Goal: Use online tool/utility: Utilize a website feature to perform a specific function

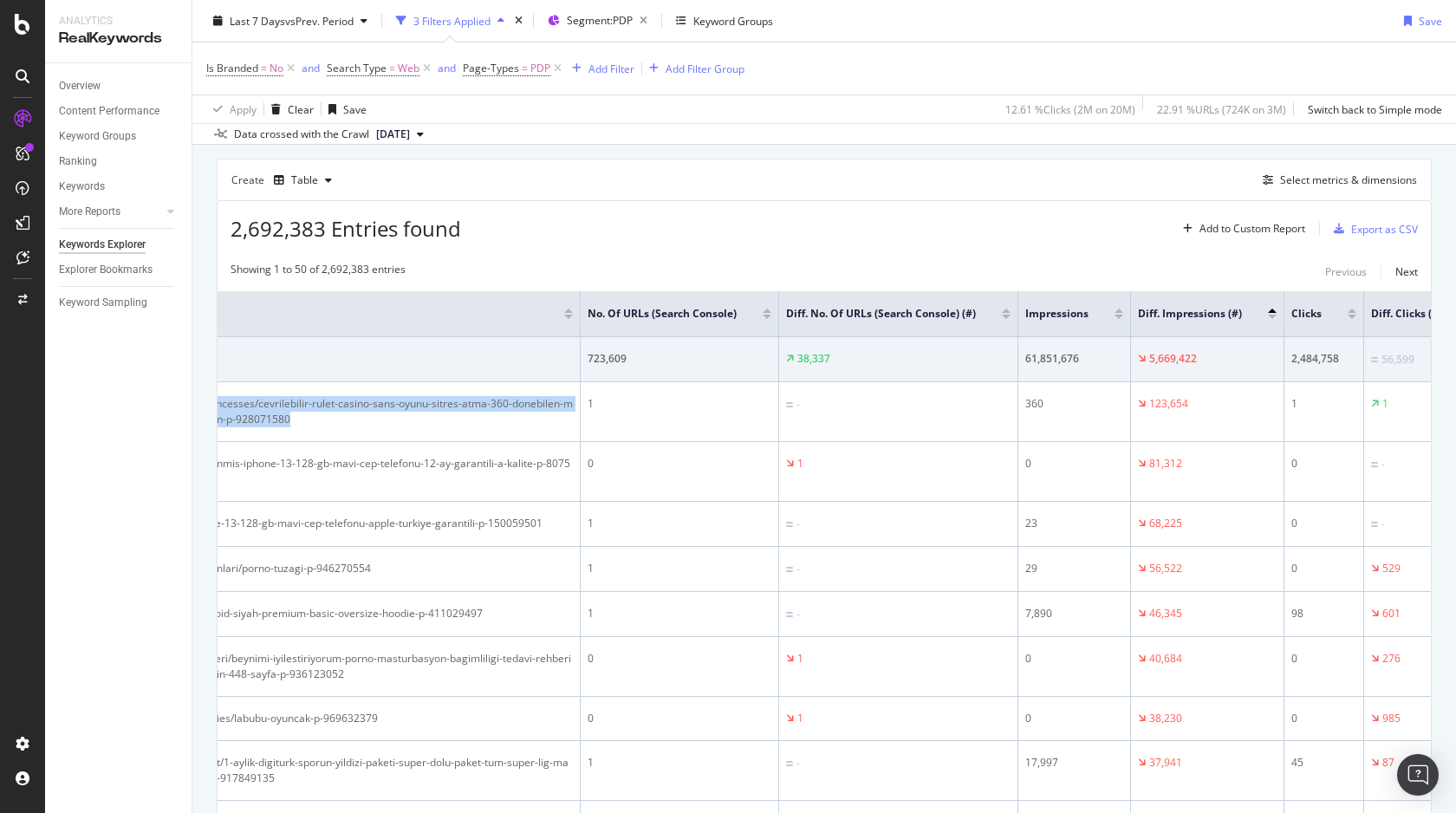
scroll to position [463, 0]
click at [1326, 182] on div "Select metrics & dimensions" at bounding box center [1349, 179] width 137 height 15
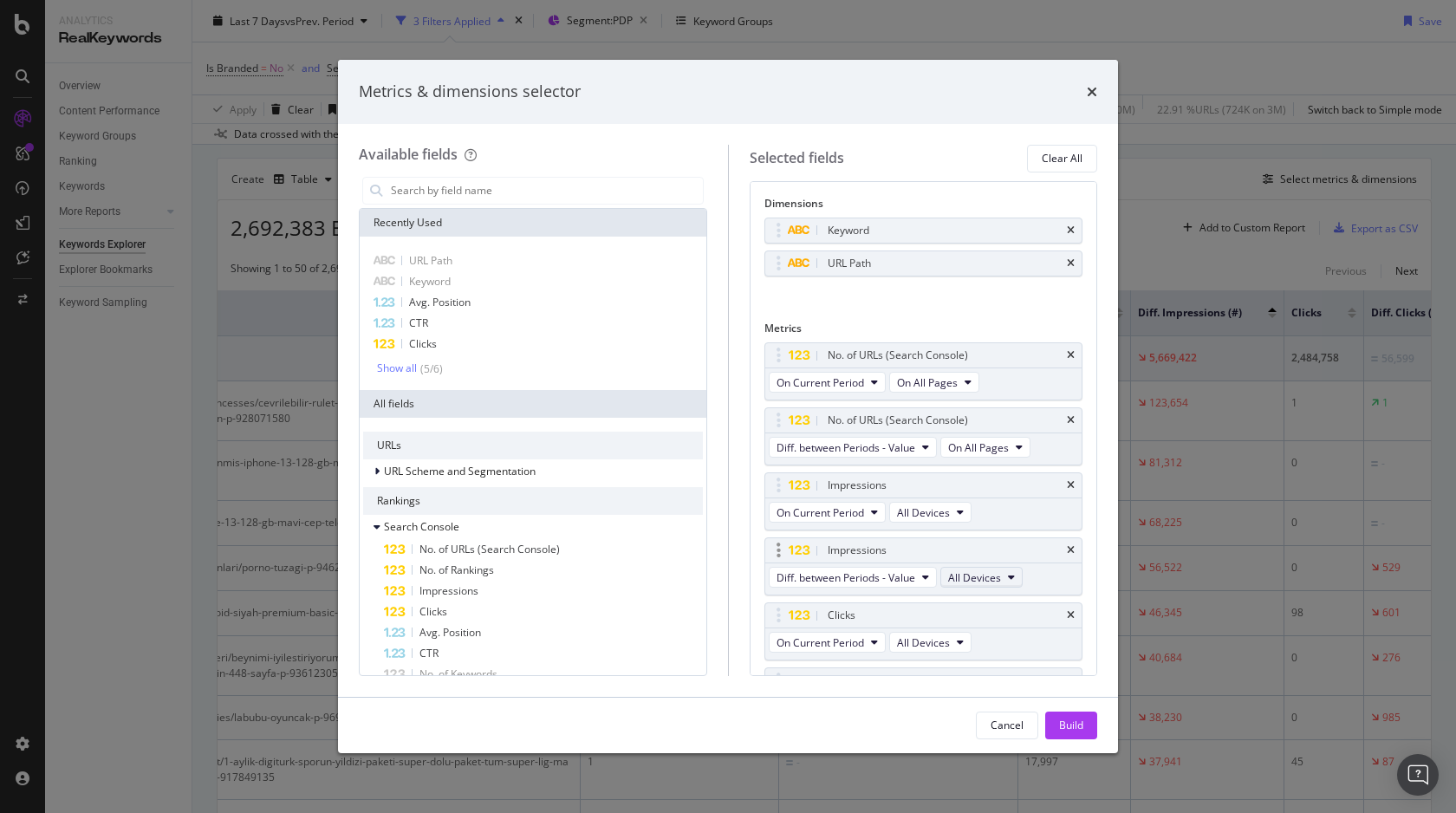
scroll to position [369, 0]
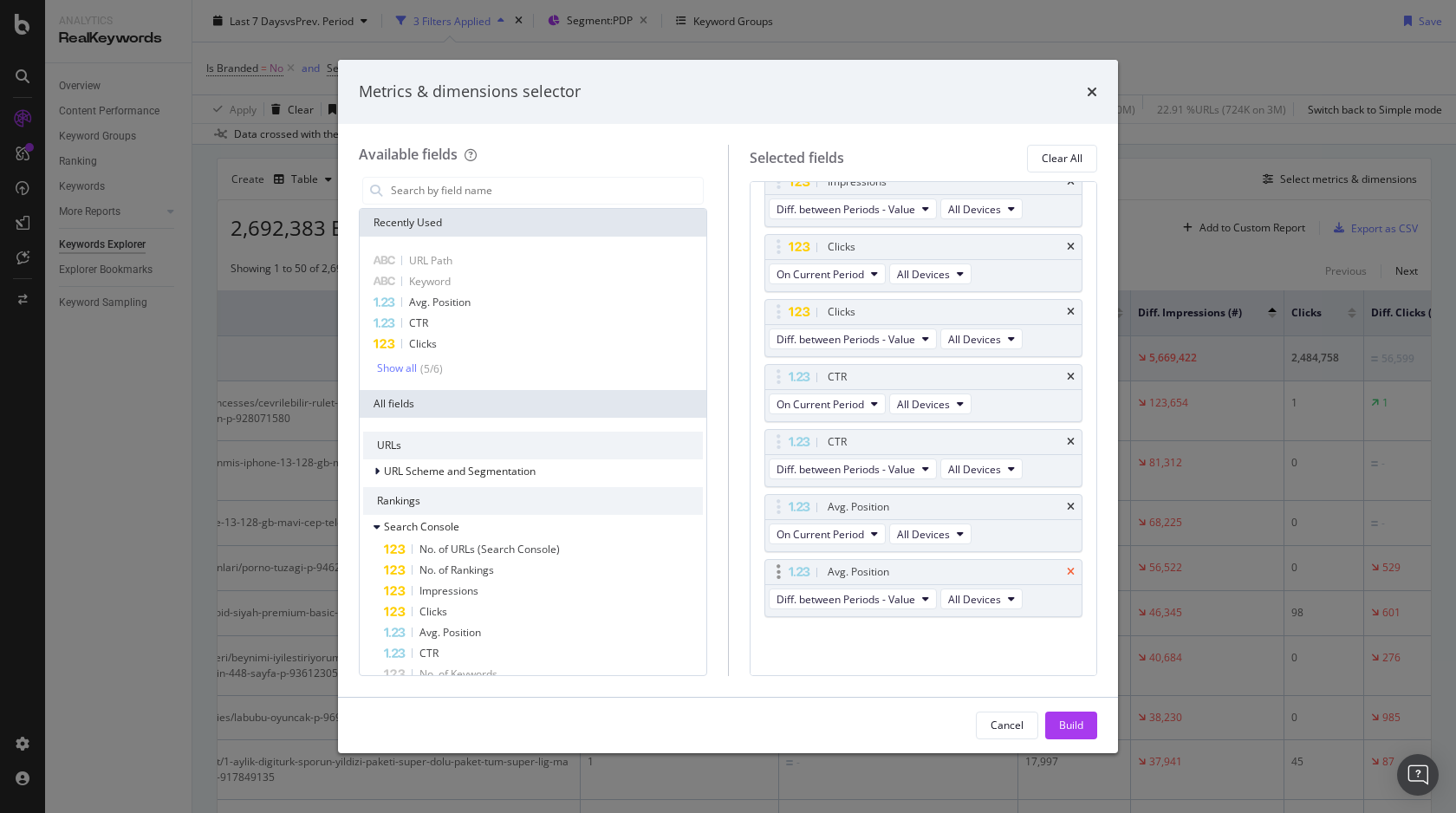
click at [1070, 569] on icon "times" at bounding box center [1070, 572] width 8 height 11
click at [1074, 508] on icon "times" at bounding box center [1070, 506] width 8 height 11
click at [1075, 577] on div "Avg. Position" at bounding box center [924, 570] width 317 height 24
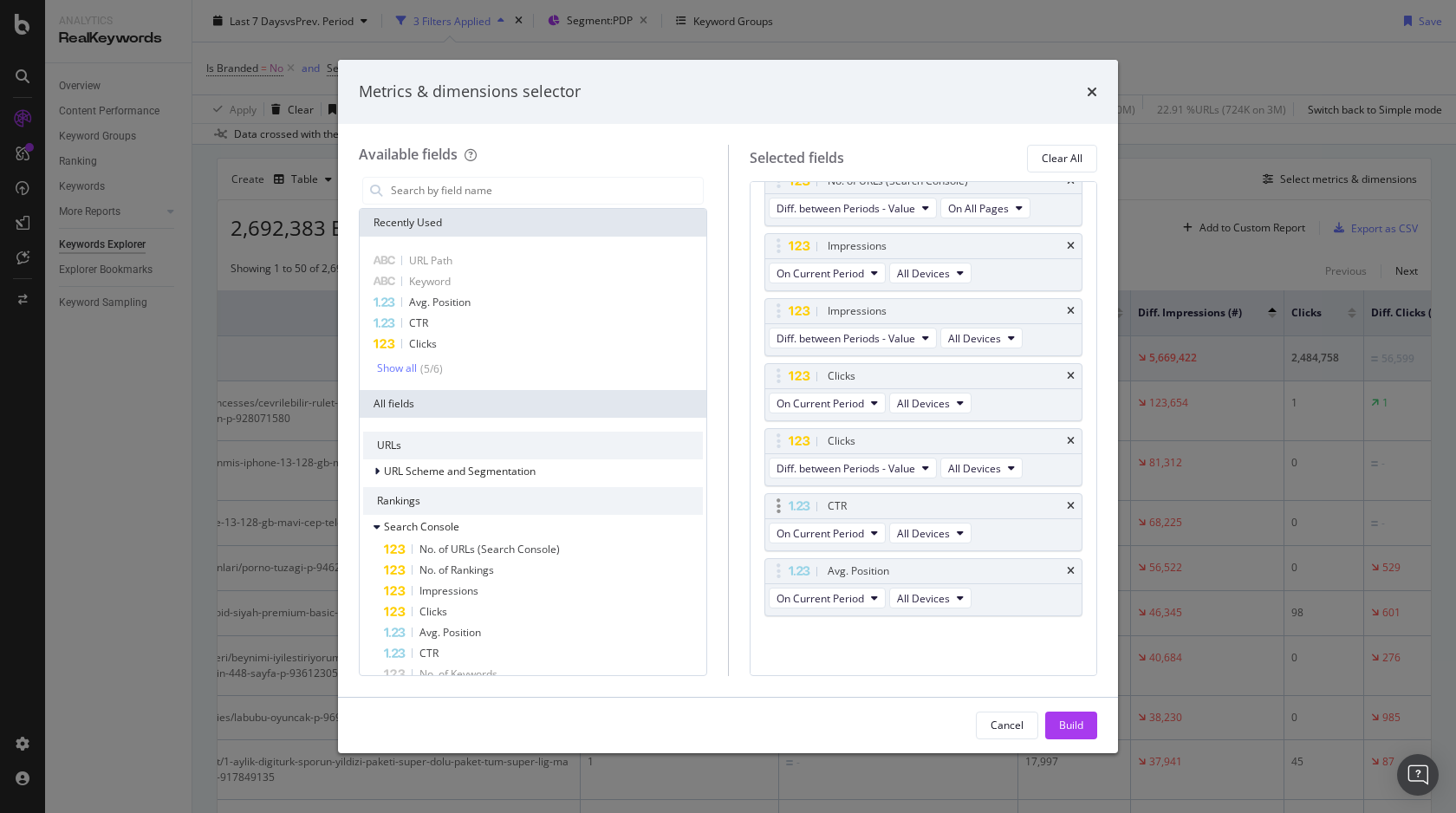
click at [1071, 497] on div "CTR" at bounding box center [924, 506] width 317 height 24
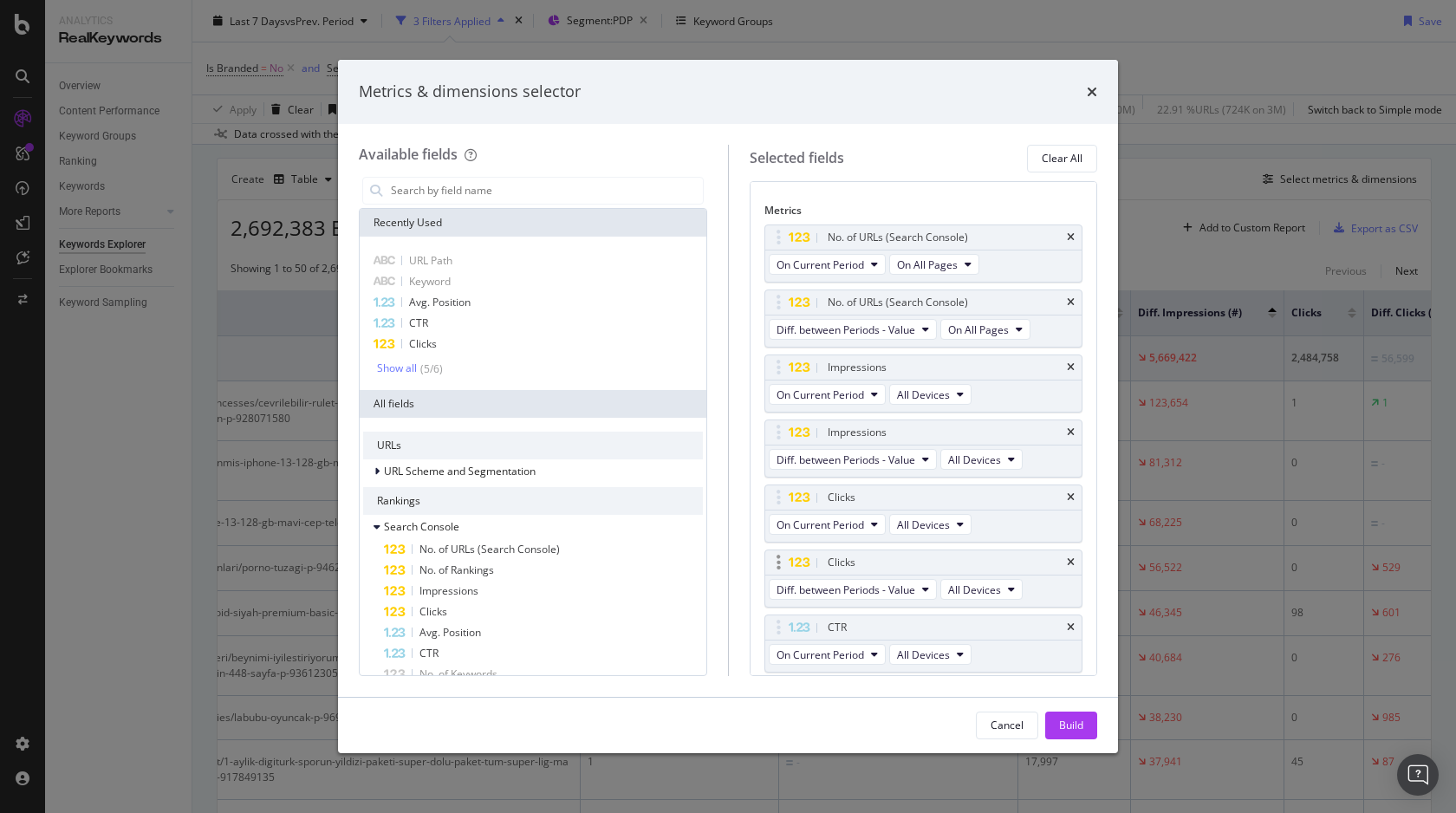
scroll to position [238, 0]
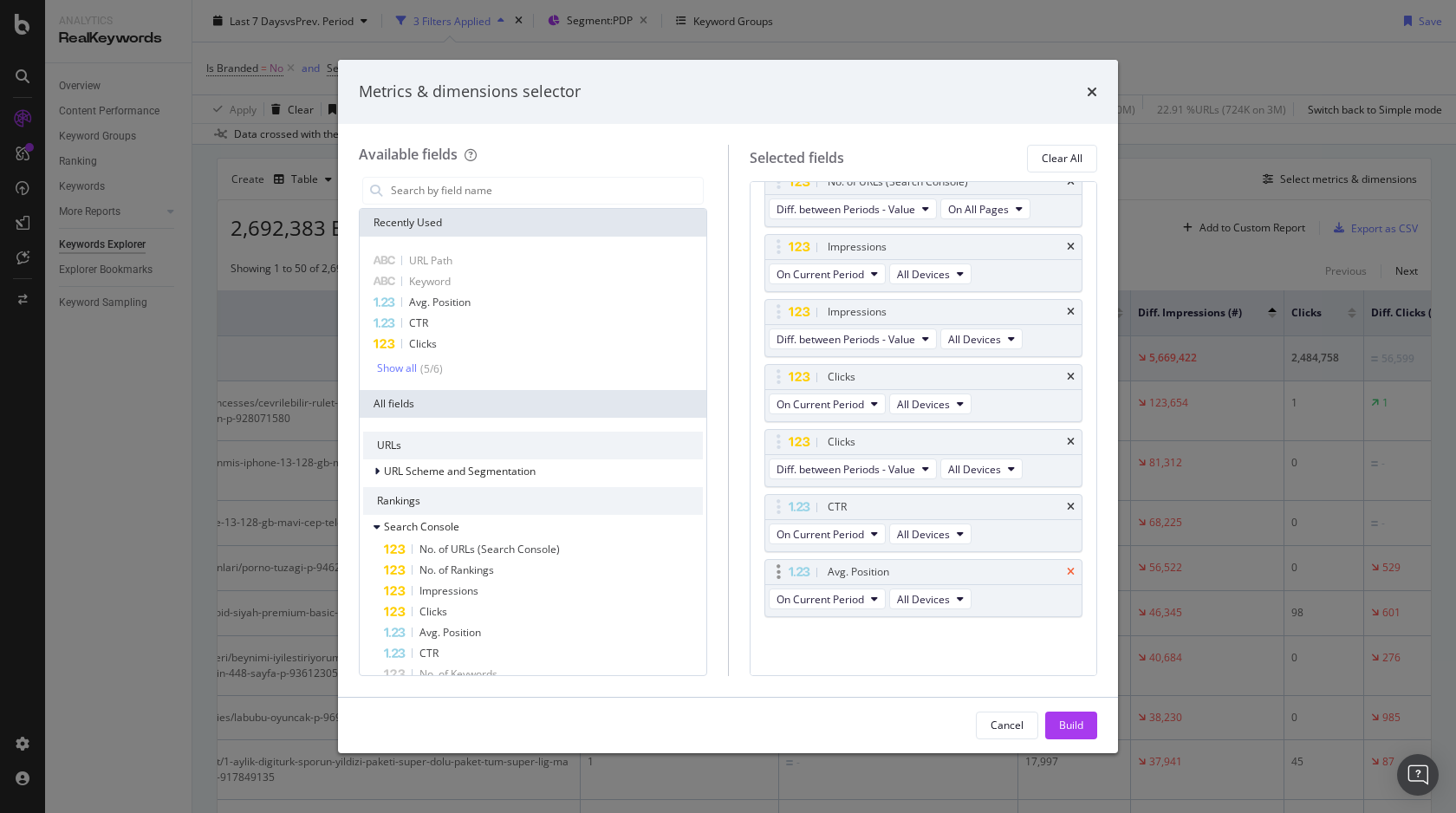
click at [1071, 570] on icon "times" at bounding box center [1070, 572] width 8 height 11
click at [1073, 511] on icon "times" at bounding box center [1070, 506] width 8 height 11
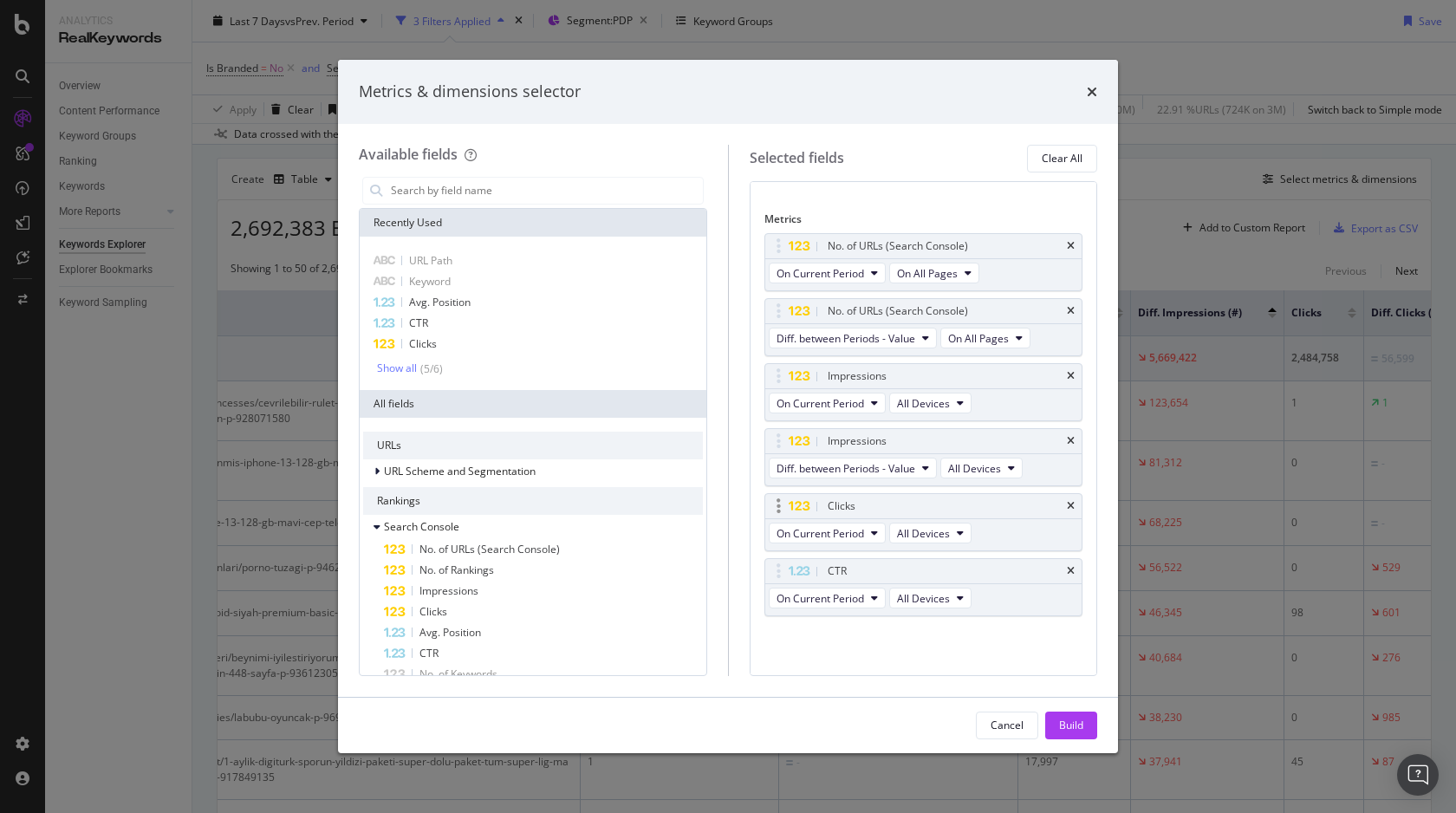
scroll to position [0, 0]
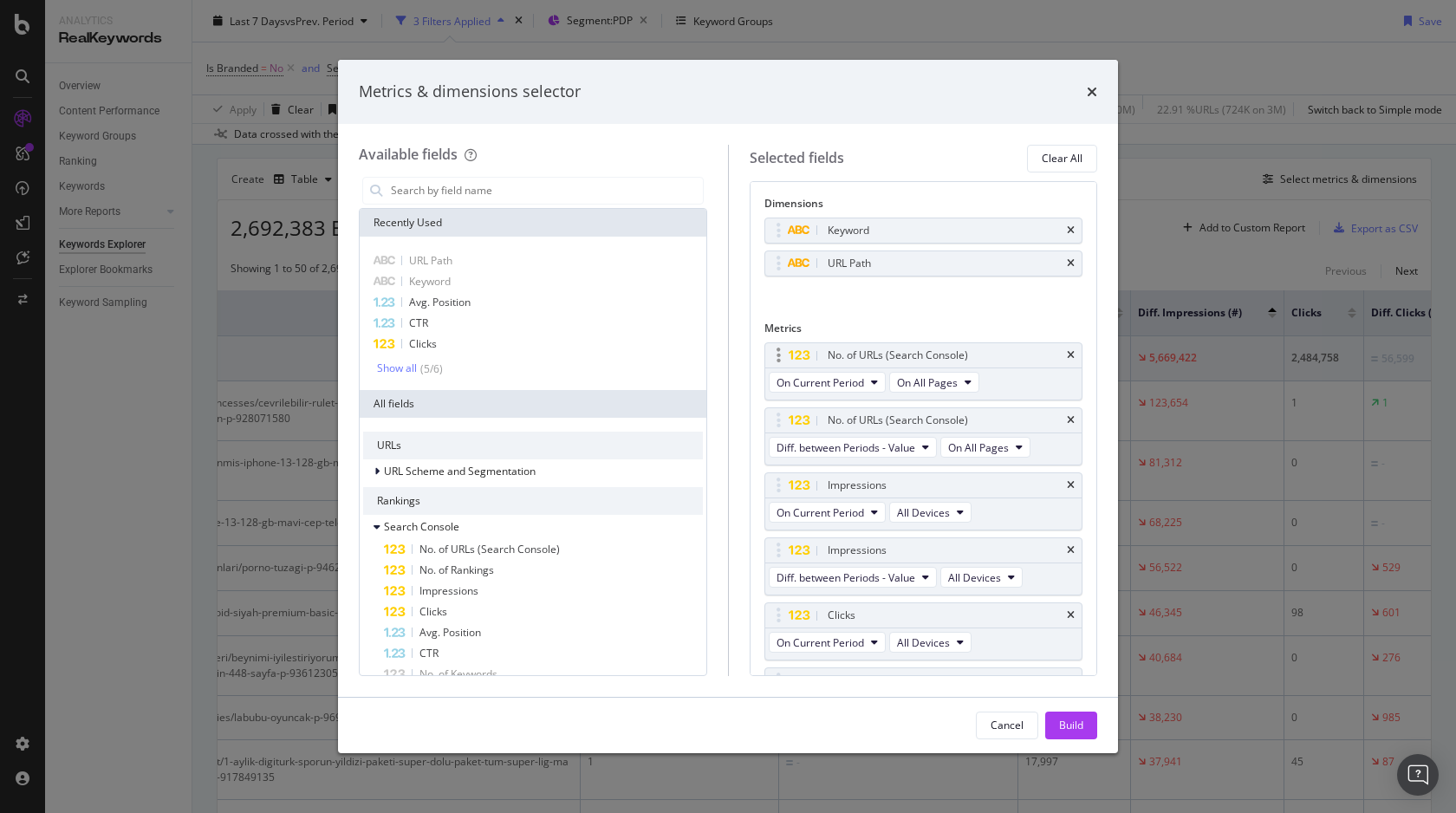
click at [1065, 348] on div "No. of URLs (Search Console)" at bounding box center [924, 355] width 317 height 24
click at [1068, 353] on icon "times" at bounding box center [1070, 355] width 8 height 11
click at [1069, 354] on icon "times" at bounding box center [1070, 355] width 8 height 11
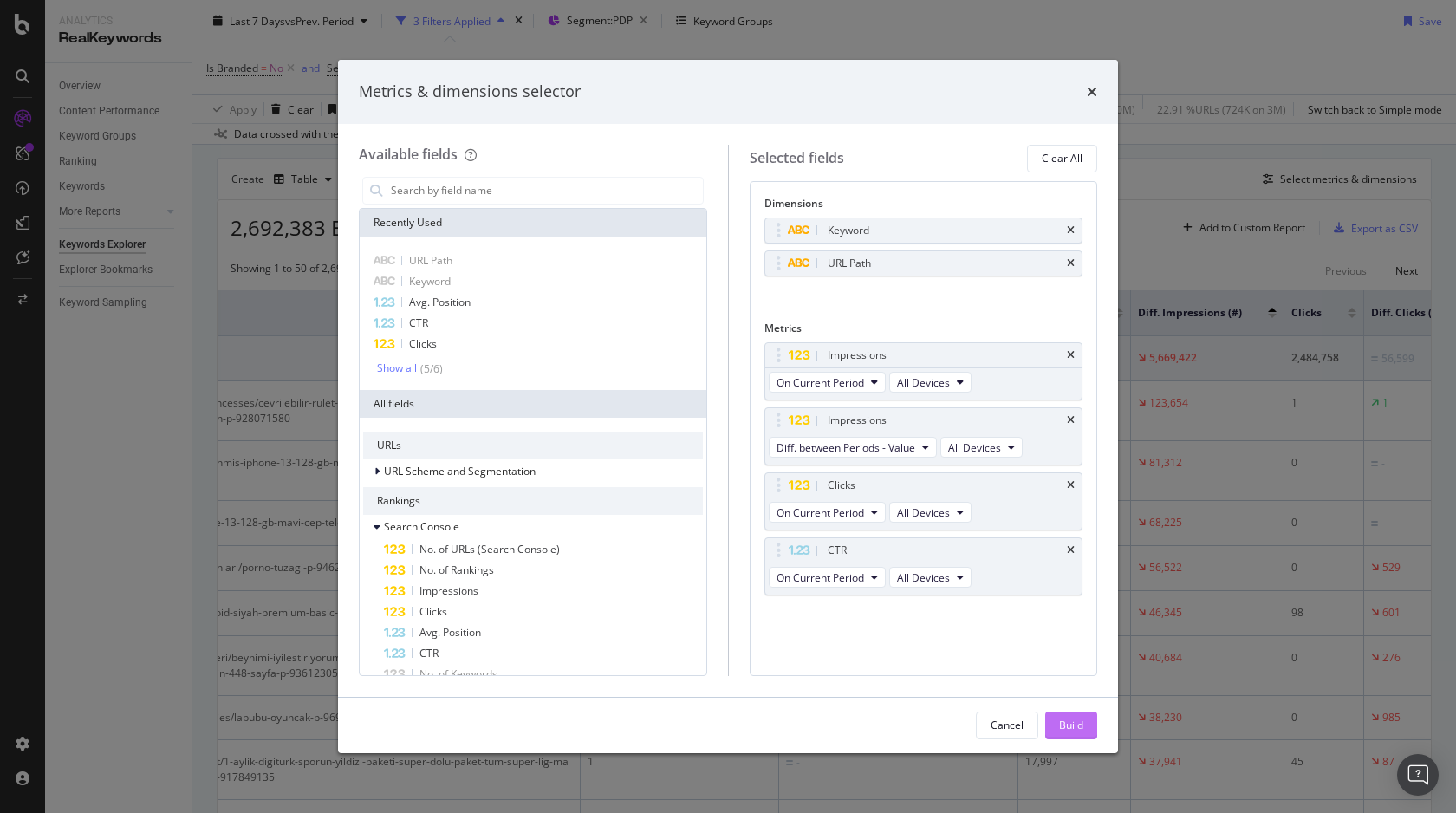
click at [1060, 718] on div "Build" at bounding box center [1070, 725] width 24 height 15
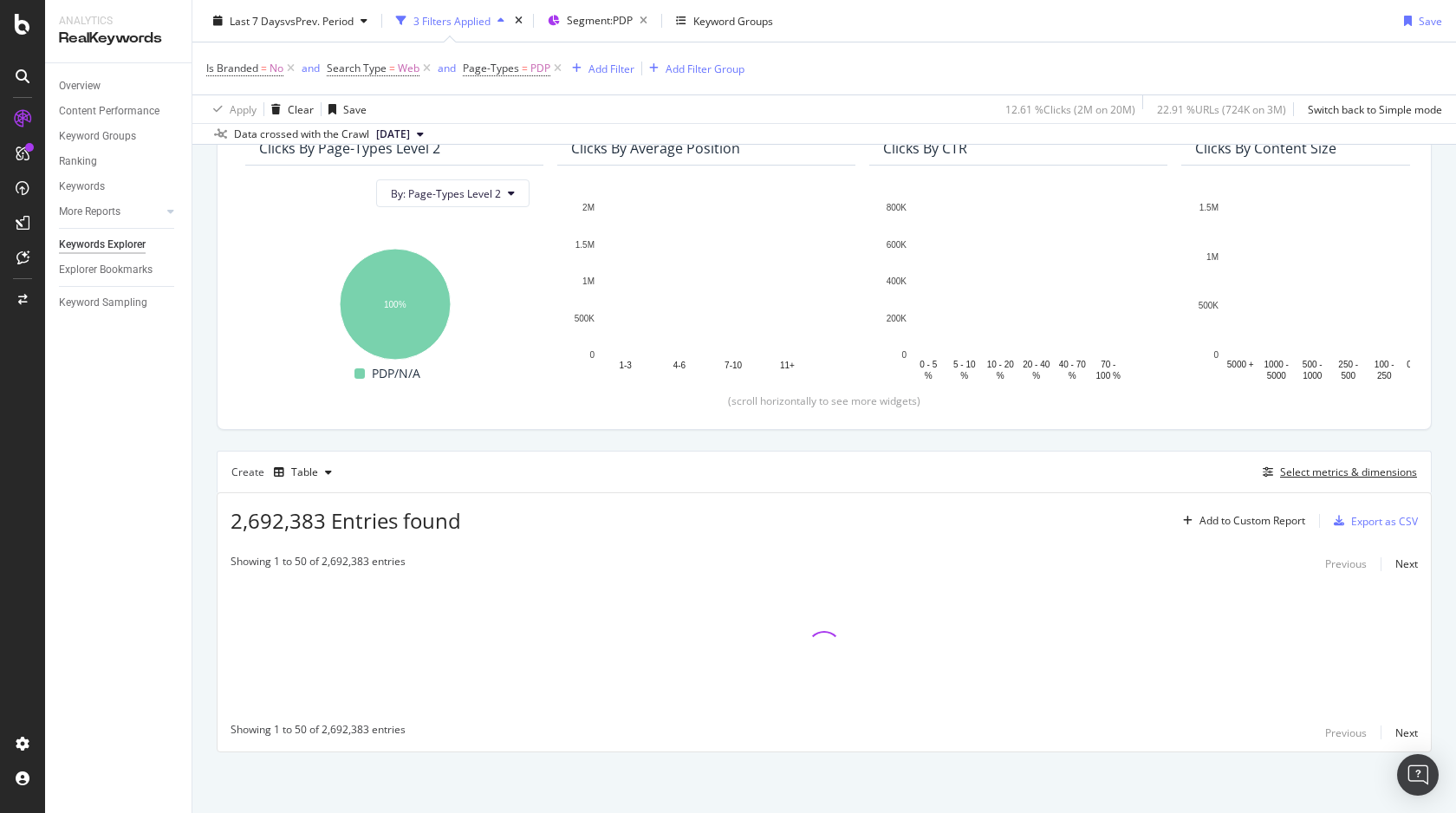
scroll to position [170, 0]
